Goal: Transaction & Acquisition: Download file/media

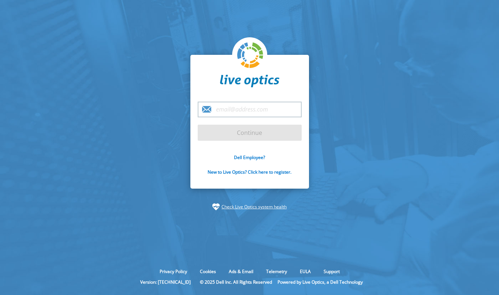
click at [251, 111] on input "email" at bounding box center [250, 110] width 104 height 16
paste input "[PERSON_NAME][EMAIL_ADDRESS][DOMAIN_NAME]"
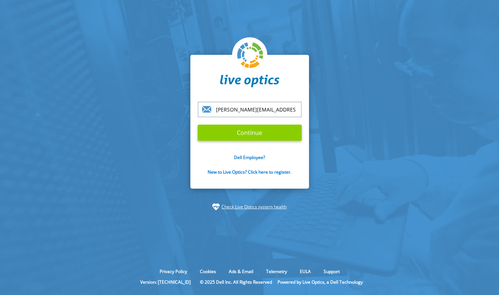
type input "[PERSON_NAME][EMAIL_ADDRESS][DOMAIN_NAME]"
click at [251, 133] on input "Continue" at bounding box center [250, 133] width 104 height 16
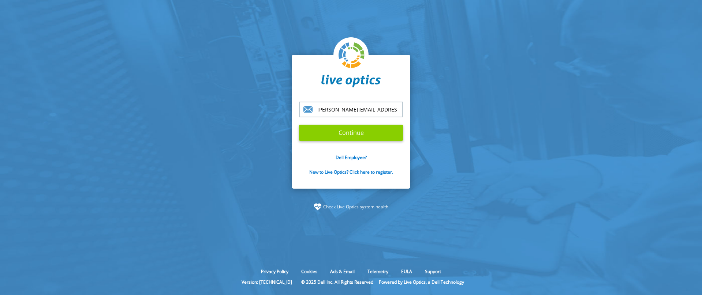
click at [344, 137] on input "Continue" at bounding box center [351, 133] width 104 height 16
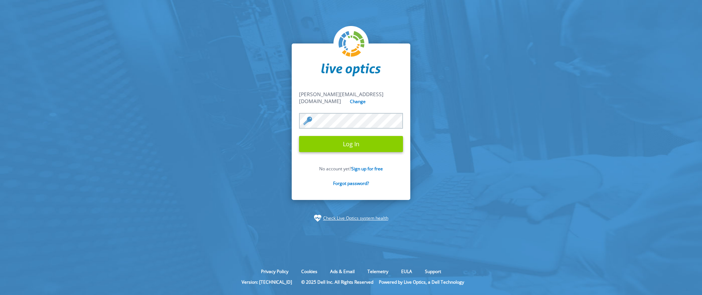
click at [345, 141] on input "Log In" at bounding box center [351, 144] width 104 height 16
click at [353, 141] on input "Log In" at bounding box center [351, 144] width 104 height 16
click at [211, 101] on section "antonin.vejl@dataforce.cz antonin.vejl@dataforce.cz Change Log In No account ye…" at bounding box center [351, 133] width 702 height 266
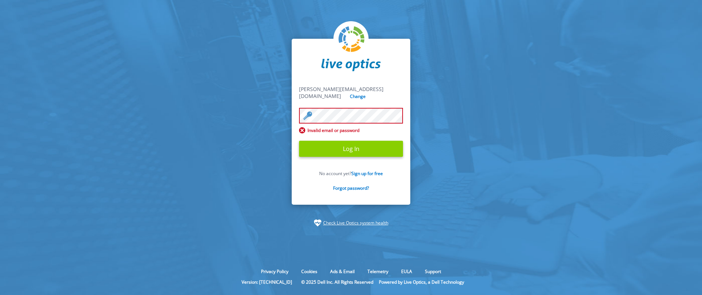
click at [359, 148] on input "Log In" at bounding box center [351, 149] width 104 height 16
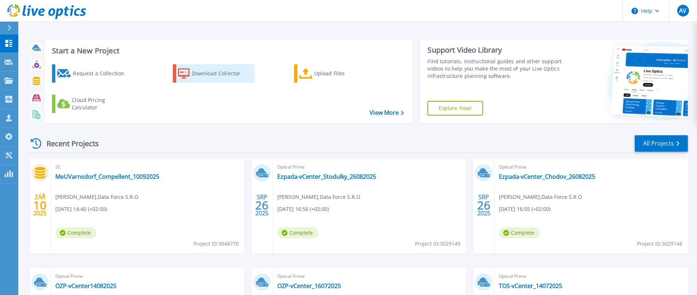
click at [182, 76] on icon at bounding box center [184, 73] width 12 height 11
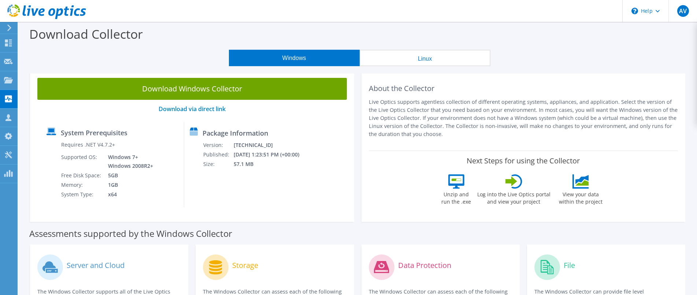
click at [220, 89] on link "Download Windows Collector" at bounding box center [191, 89] width 309 height 22
click at [175, 45] on div "Download Collector" at bounding box center [357, 36] width 671 height 28
click at [677, 12] on div "AV" at bounding box center [682, 11] width 29 height 22
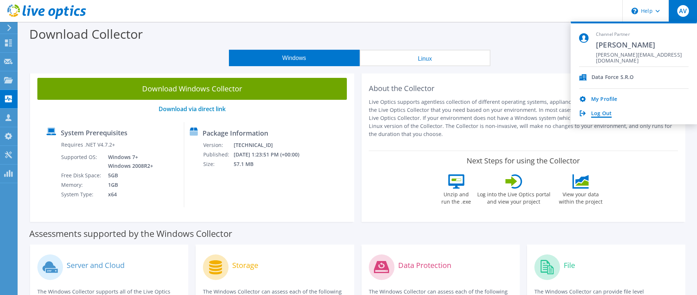
click at [596, 115] on link "Log Out" at bounding box center [601, 114] width 21 height 7
